Goal: Task Accomplishment & Management: Manage account settings

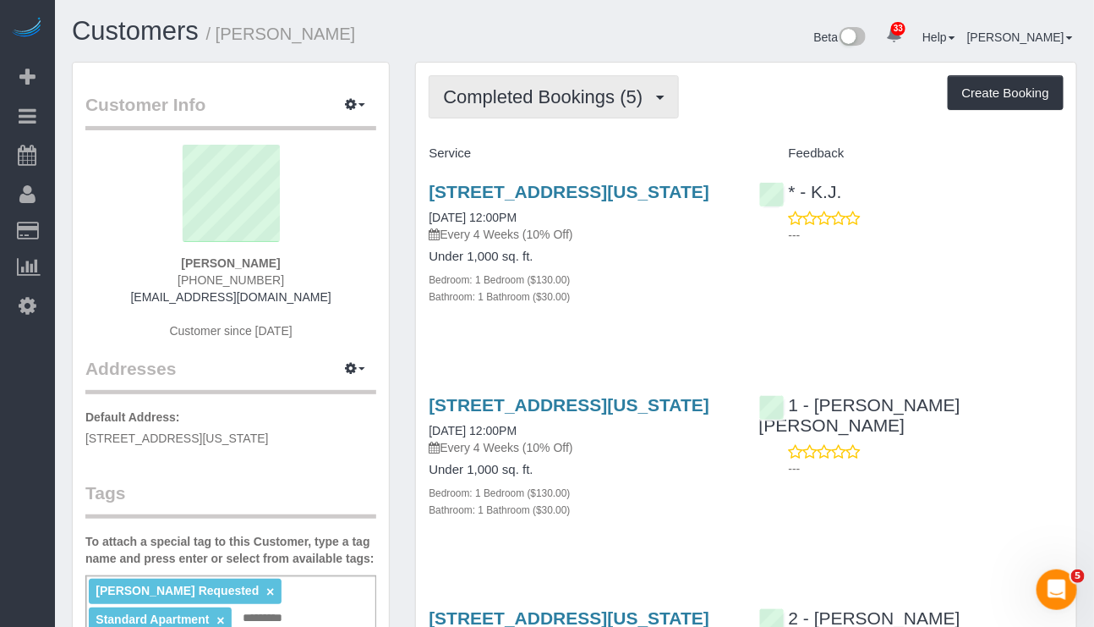
click at [561, 87] on span "Completed Bookings (5)" at bounding box center [547, 96] width 208 height 21
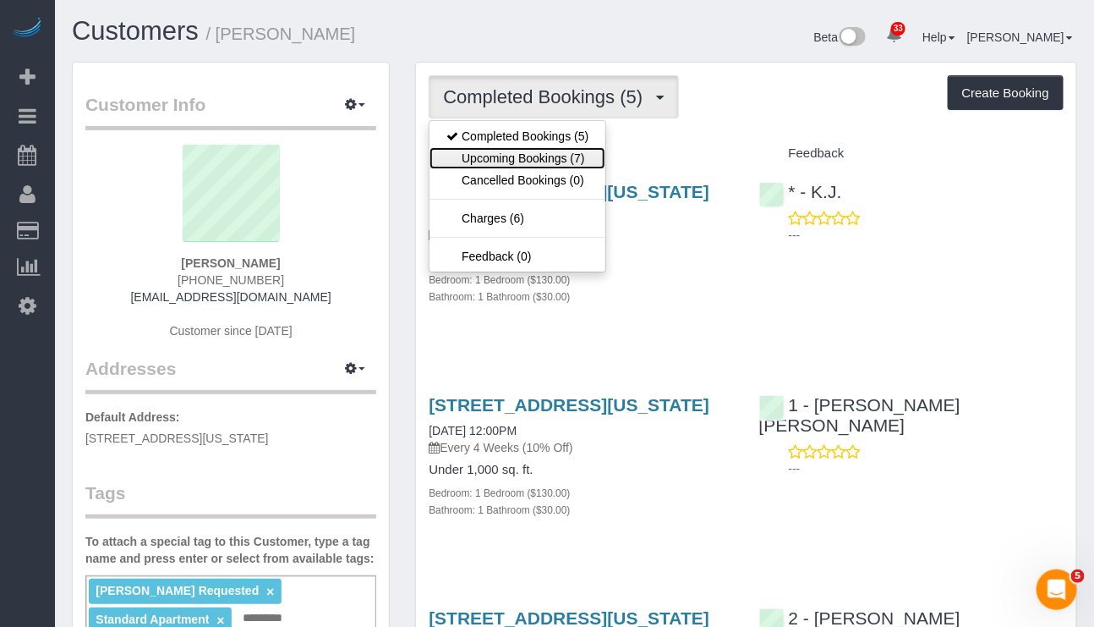
click at [539, 167] on link "Upcoming Bookings (7)" at bounding box center [518, 158] width 176 height 22
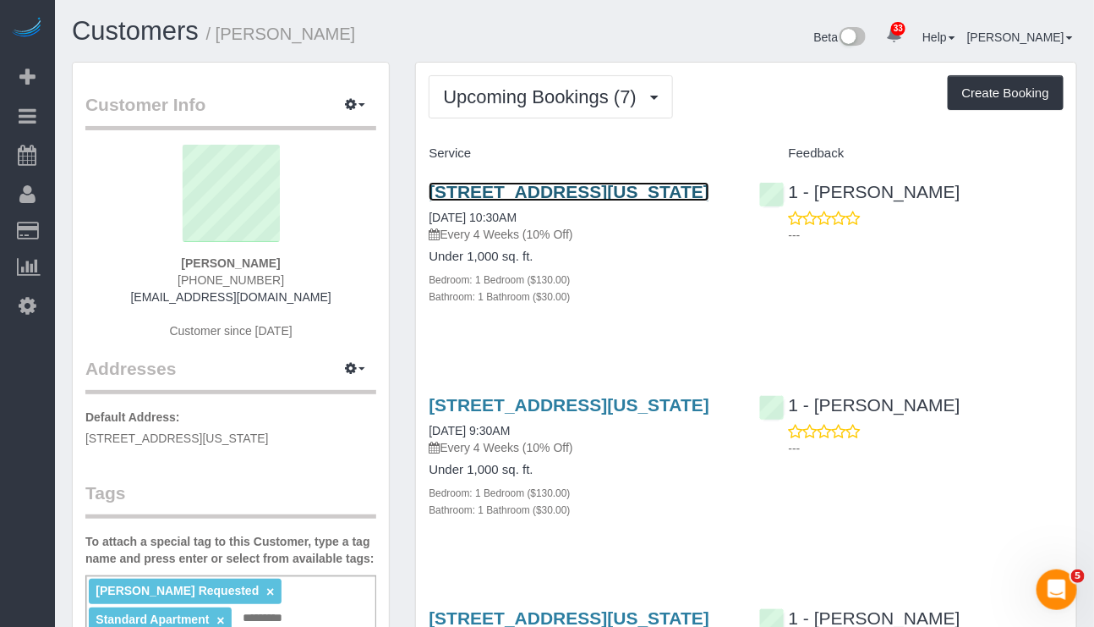
click at [680, 186] on link "1790 3rd Avenue, Apt. 1004, New York, NY 10029" at bounding box center [569, 191] width 281 height 19
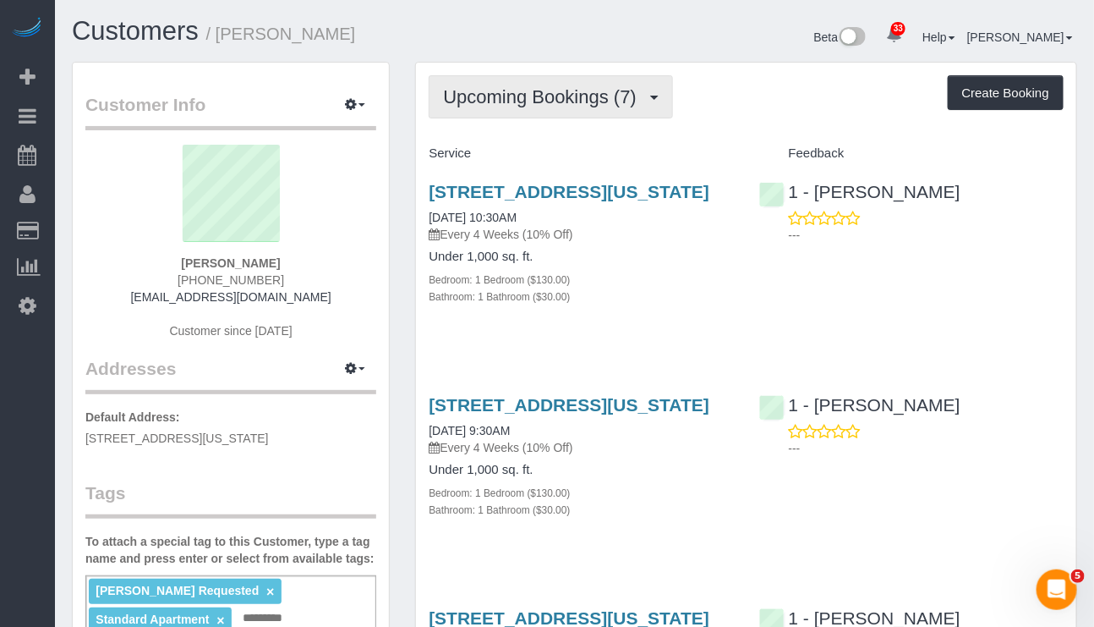
click at [548, 107] on button "Upcoming Bookings (7)" at bounding box center [551, 96] width 244 height 43
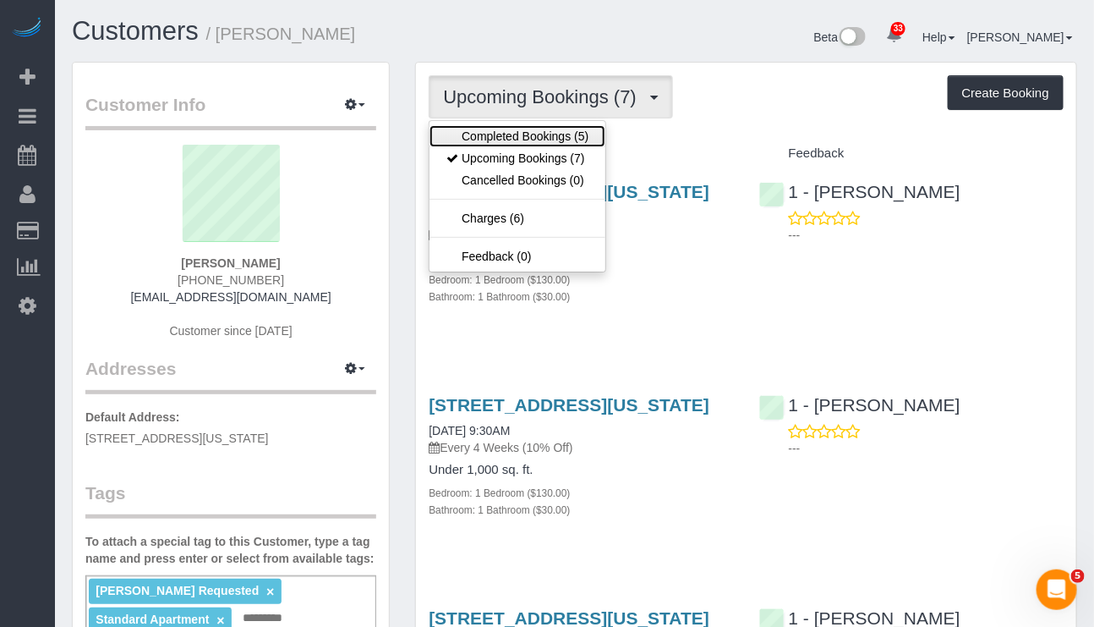
click at [568, 140] on link "Completed Bookings (5)" at bounding box center [518, 136] width 176 height 22
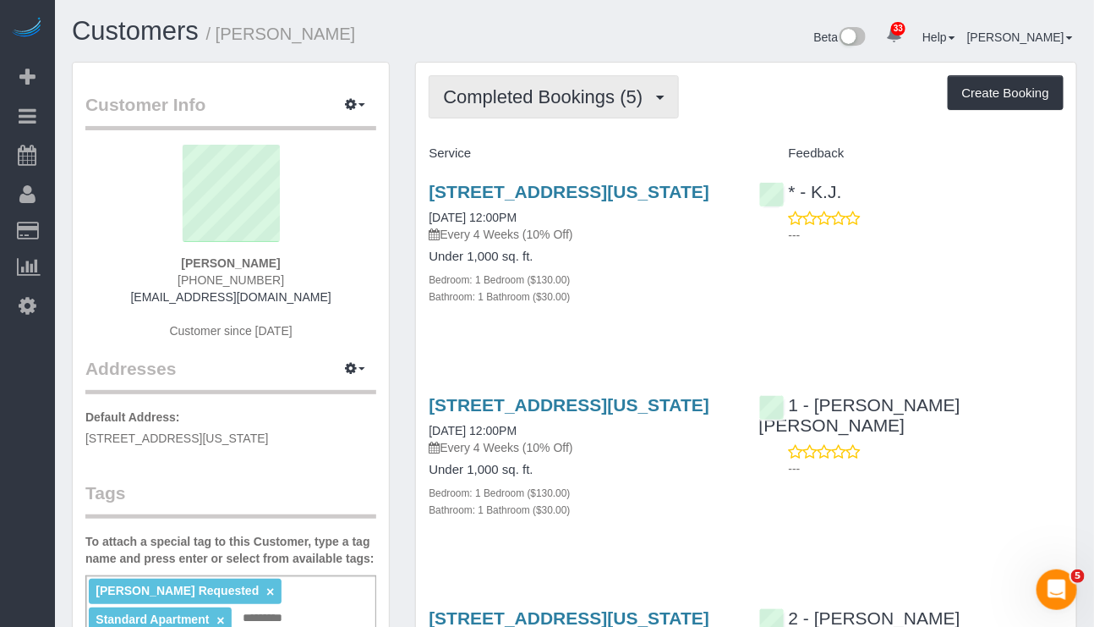
click at [567, 109] on button "Completed Bookings (5)" at bounding box center [554, 96] width 250 height 43
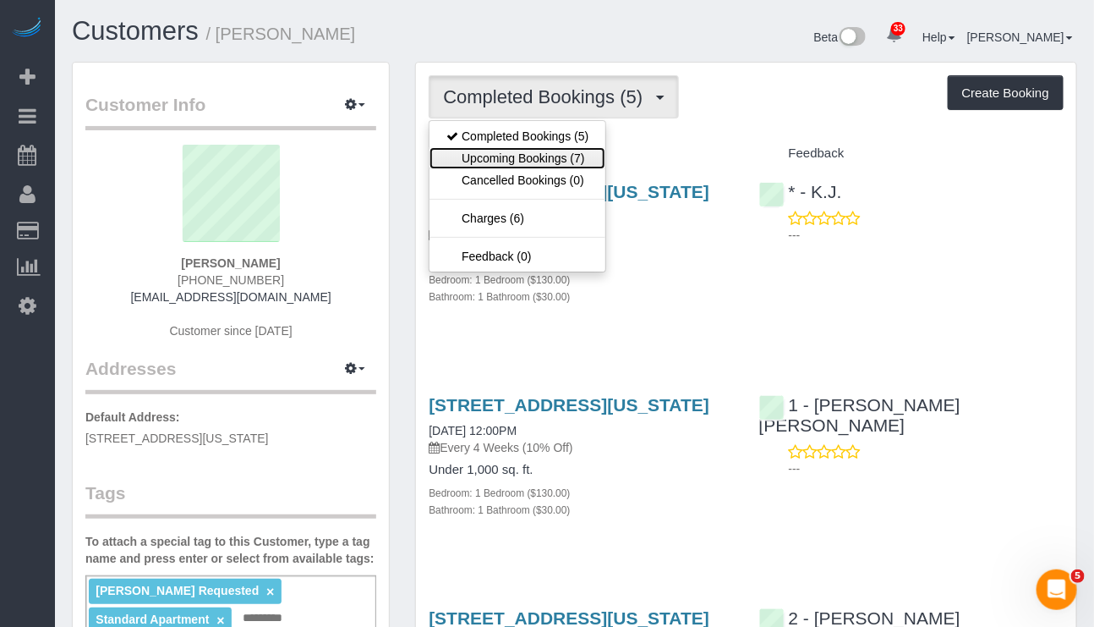
click at [546, 158] on link "Upcoming Bookings (7)" at bounding box center [518, 158] width 176 height 22
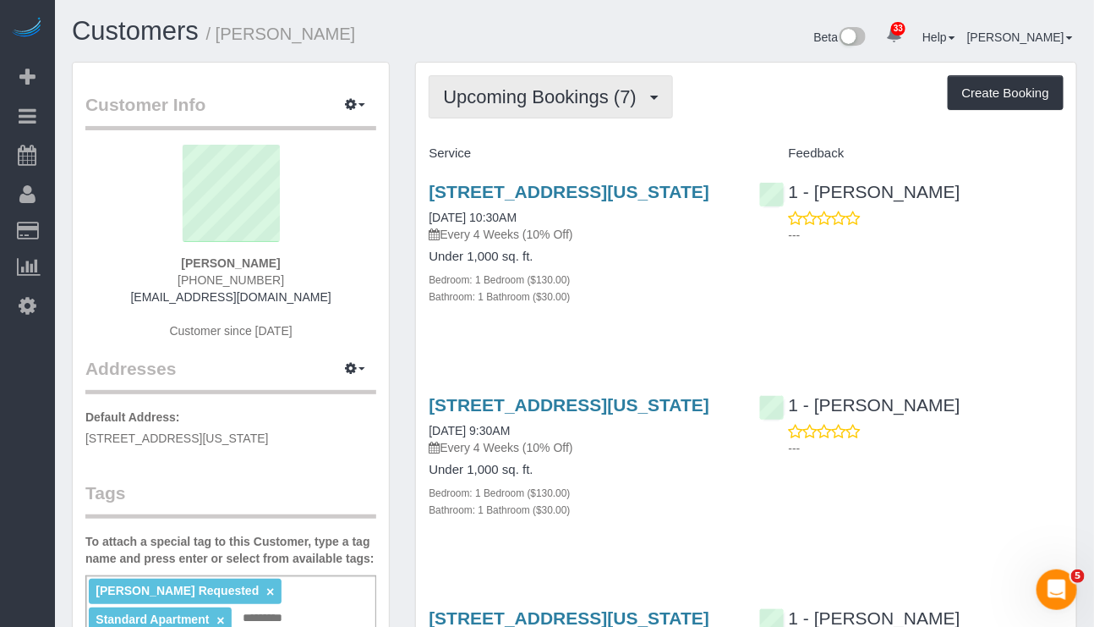
click at [594, 91] on span "Upcoming Bookings (7)" at bounding box center [544, 96] width 202 height 21
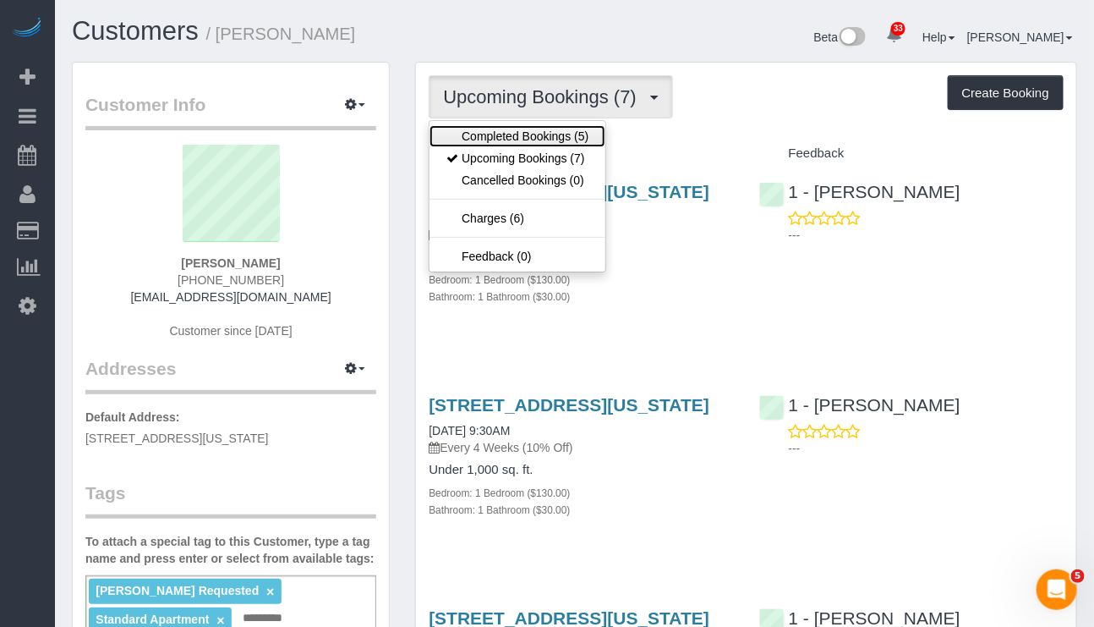
click at [526, 140] on link "Completed Bookings (5)" at bounding box center [518, 136] width 176 height 22
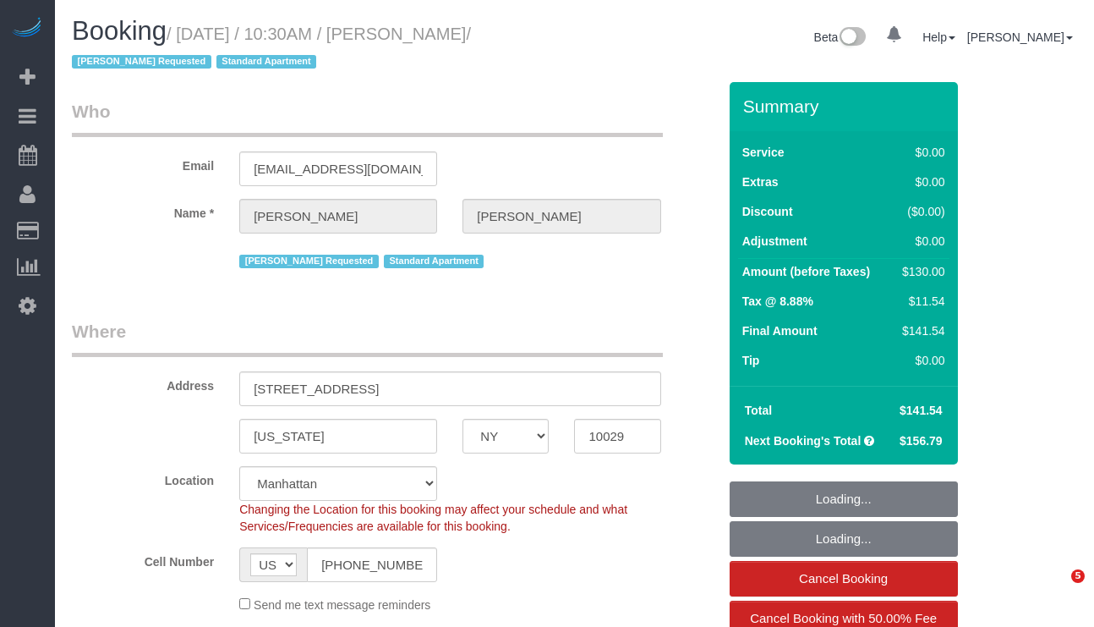
select select "NY"
select select "number:89"
select select "number:90"
select select "number:15"
select select "number:5"
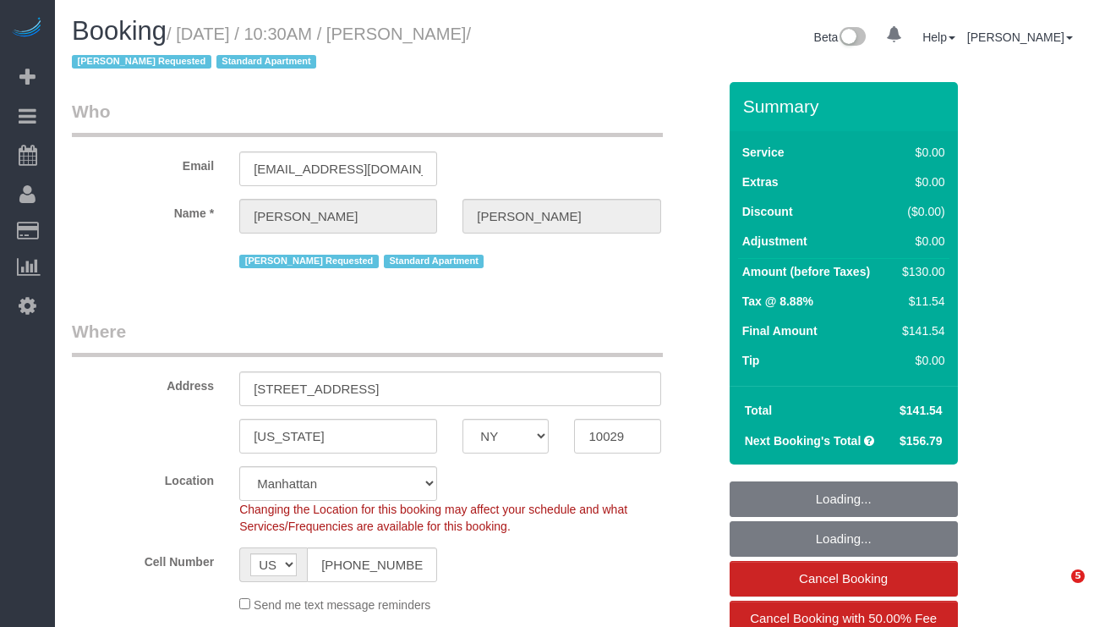
select select "1"
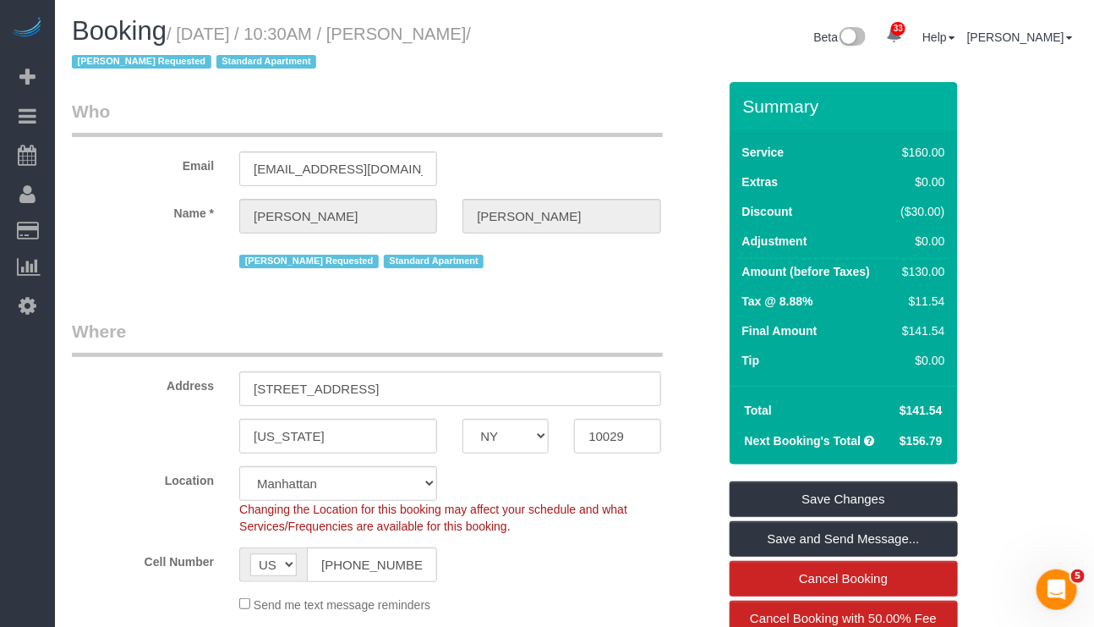
drag, startPoint x: 184, startPoint y: 34, endPoint x: 563, endPoint y: 30, distance: 379.8
click at [563, 30] on div "Booking / [DATE] / 10:30AM / [PERSON_NAME] / [PERSON_NAME] Requested Standard A…" at bounding box center [317, 49] width 516 height 65
copy small "[DATE] / 10:30AM / [PERSON_NAME]"
click at [511, 600] on div "Send me text message reminders" at bounding box center [450, 604] width 447 height 19
